Goal: Navigation & Orientation: Find specific page/section

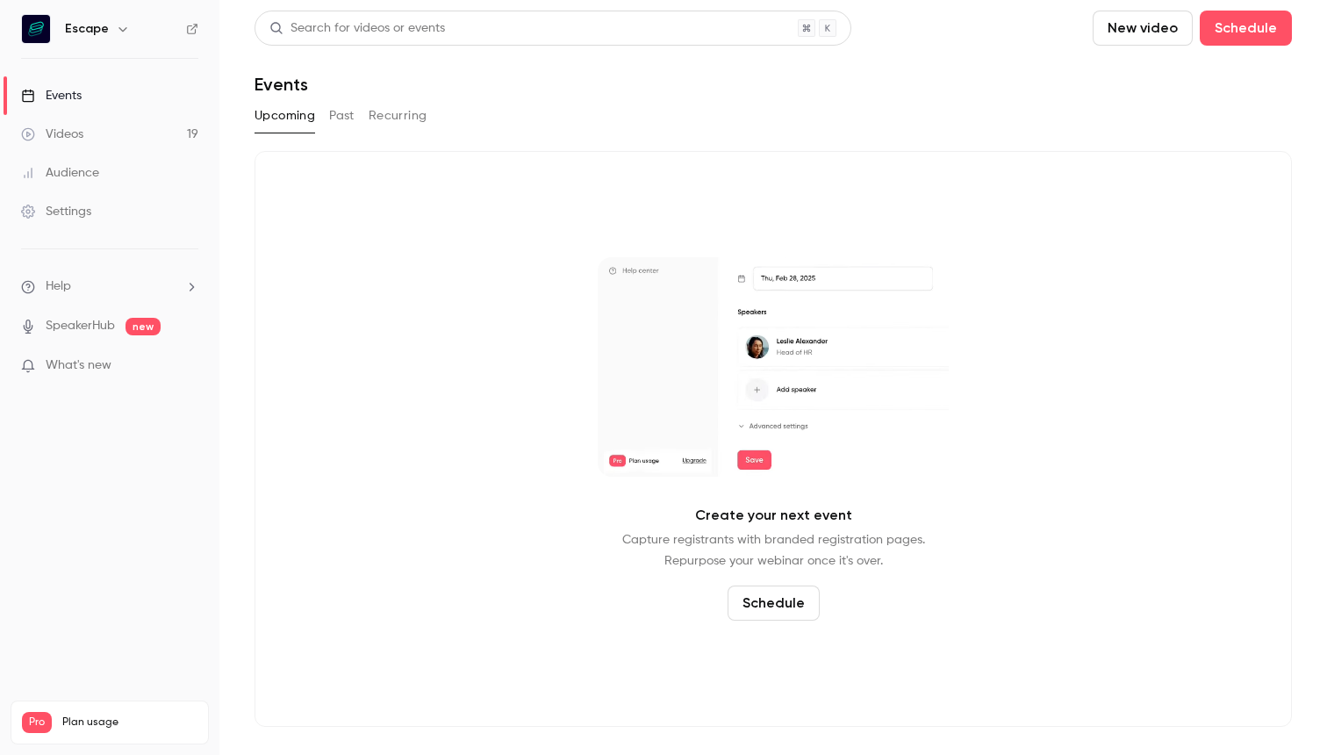
click at [316, 121] on div "Upcoming Past Recurring" at bounding box center [774, 116] width 1038 height 28
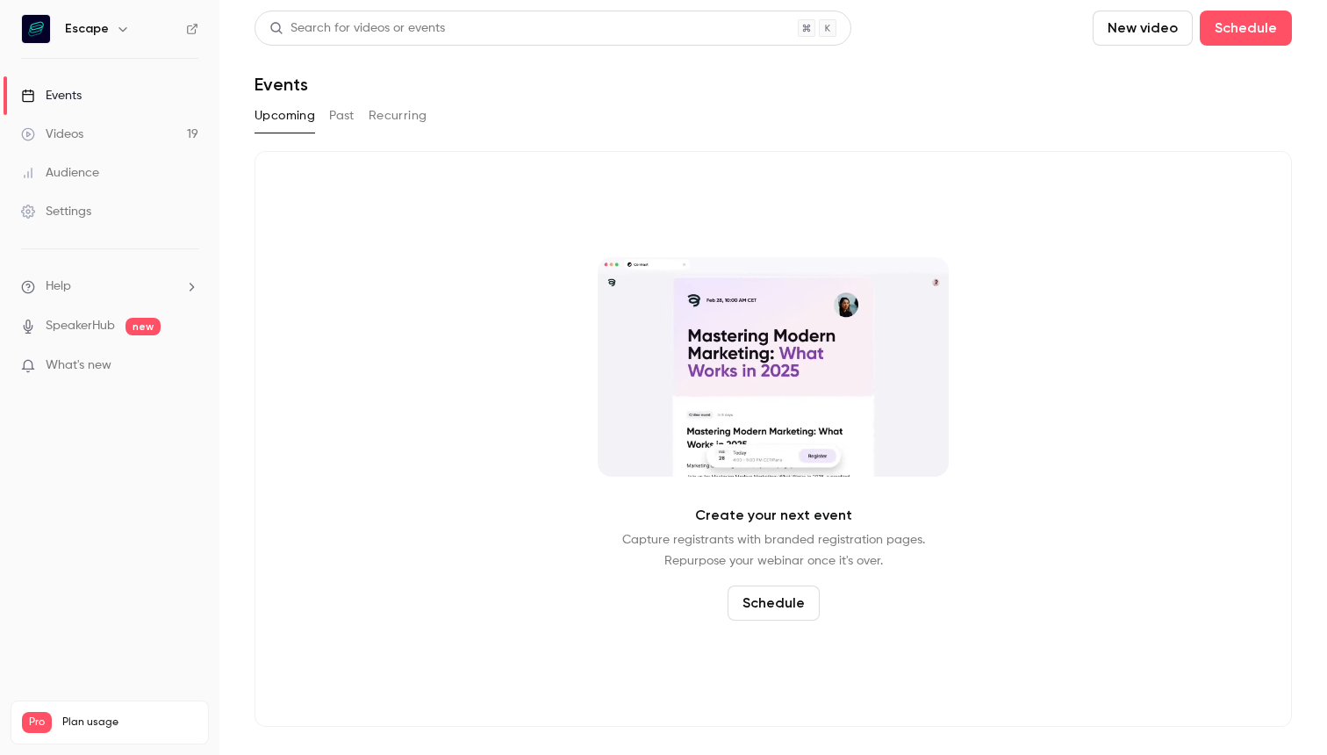
click at [334, 121] on button "Past" at bounding box center [341, 116] width 25 height 28
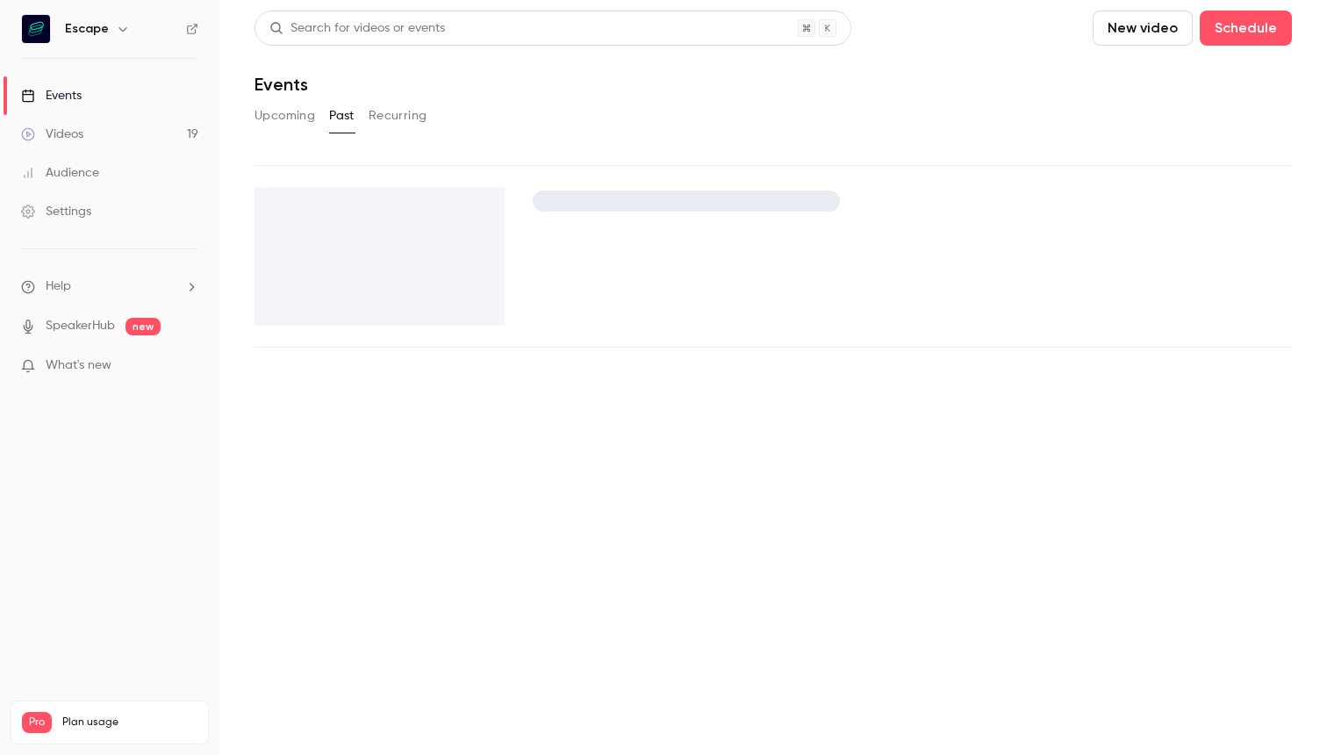
click at [384, 121] on button "Recurring" at bounding box center [398, 116] width 59 height 28
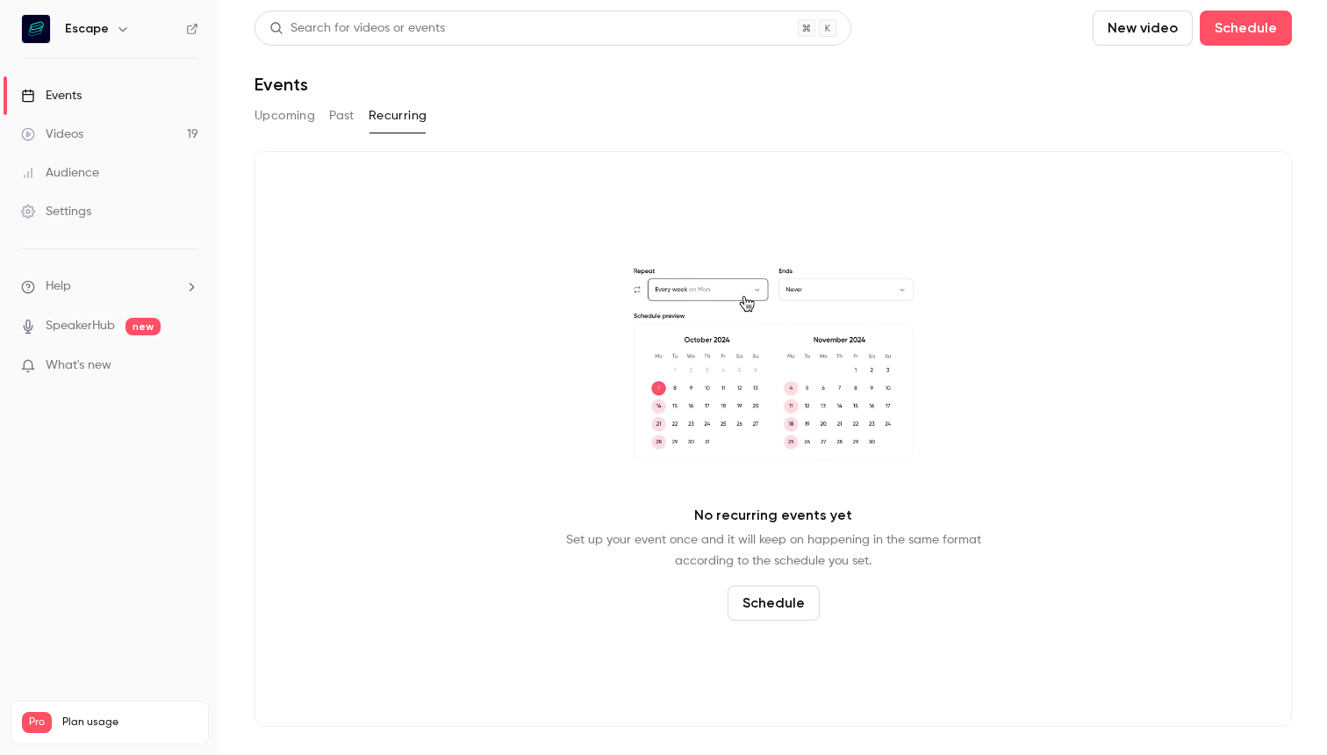
click at [137, 95] on link "Events" at bounding box center [109, 95] width 219 height 39
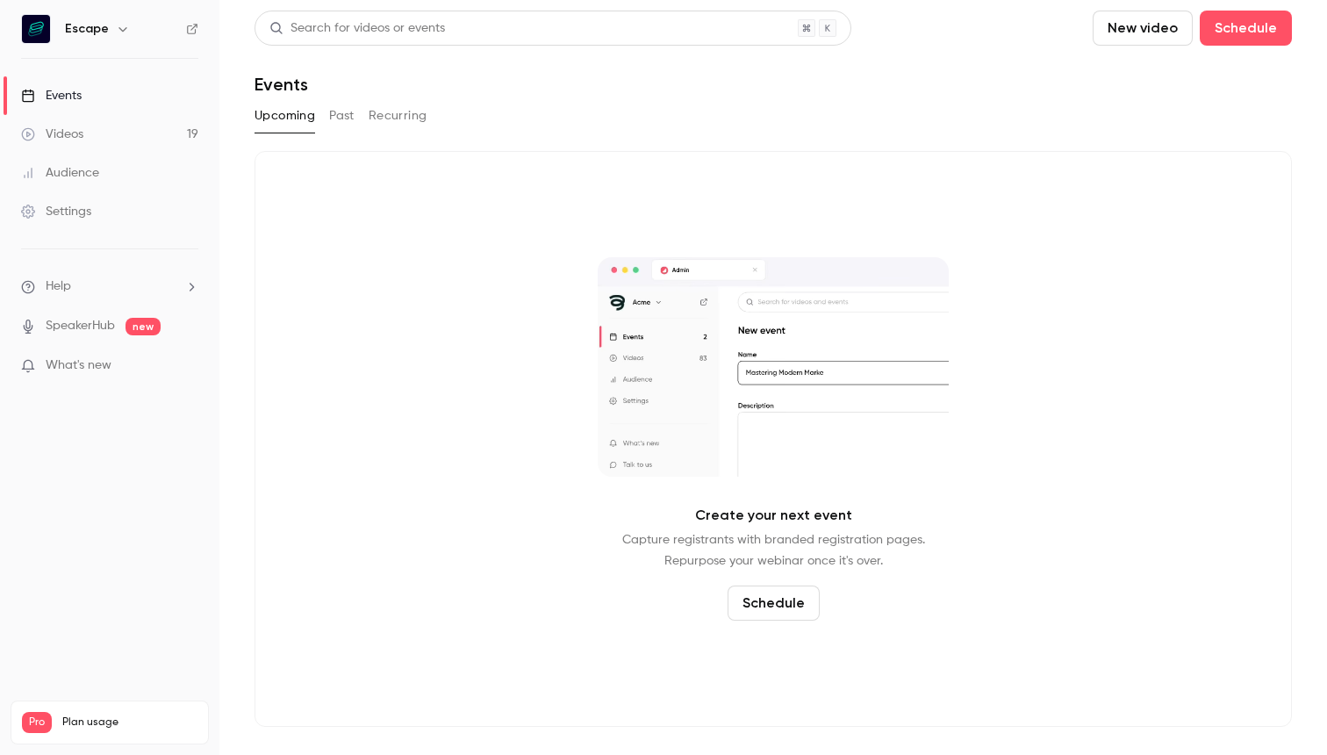
click at [149, 129] on link "Videos 19" at bounding box center [109, 134] width 219 height 39
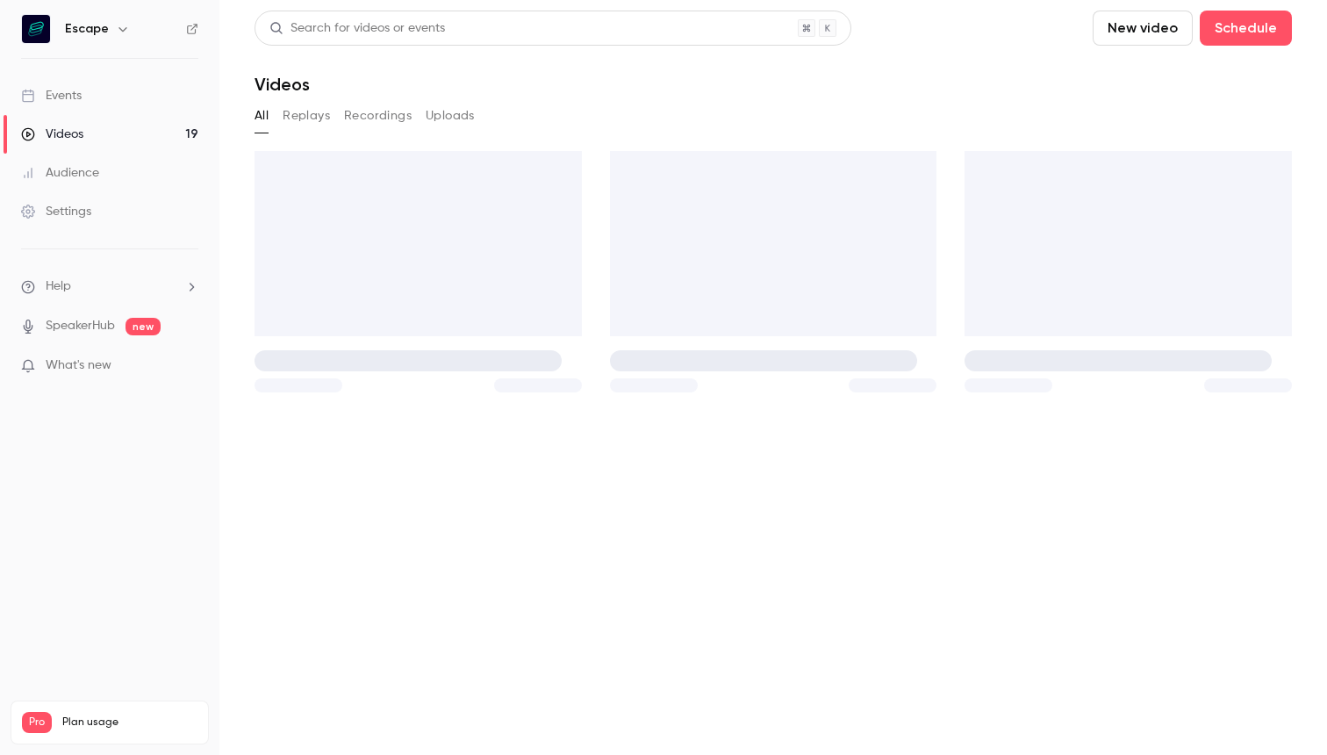
click at [149, 183] on link "Audience" at bounding box center [109, 173] width 219 height 39
